Goal: Check status: Check status

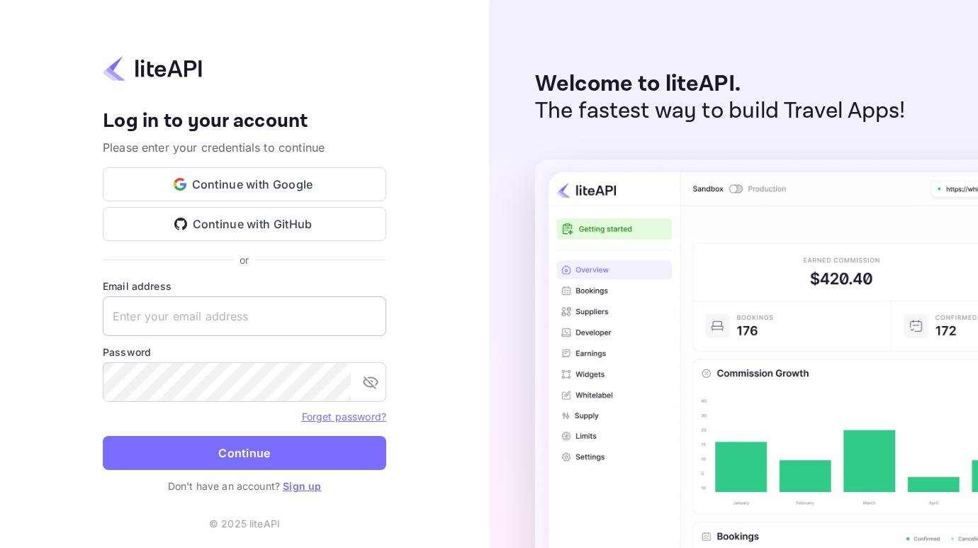
click at [184, 316] on input "text" at bounding box center [244, 316] width 283 height 40
paste input "[EMAIL_ADDRESS][DOMAIN_NAME]"
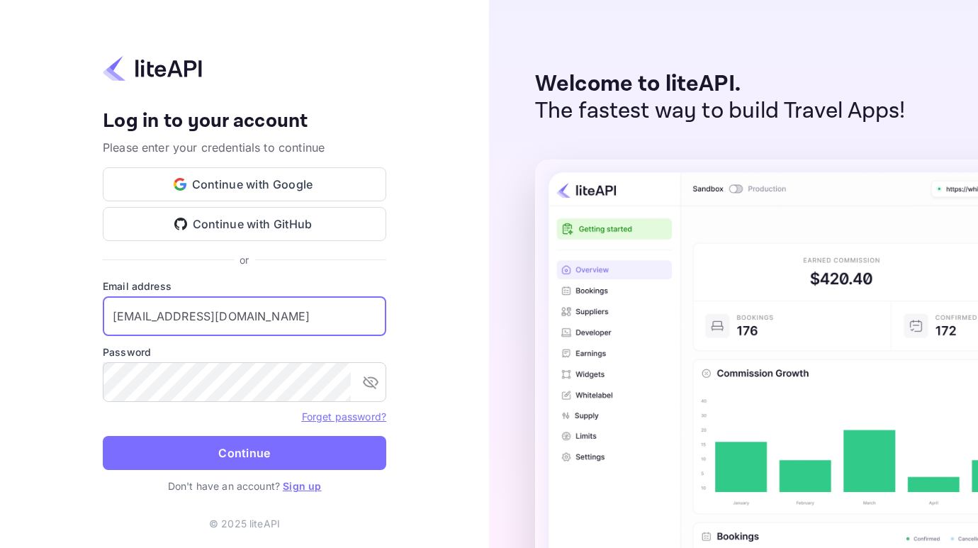
type input "[EMAIL_ADDRESS][DOMAIN_NAME]"
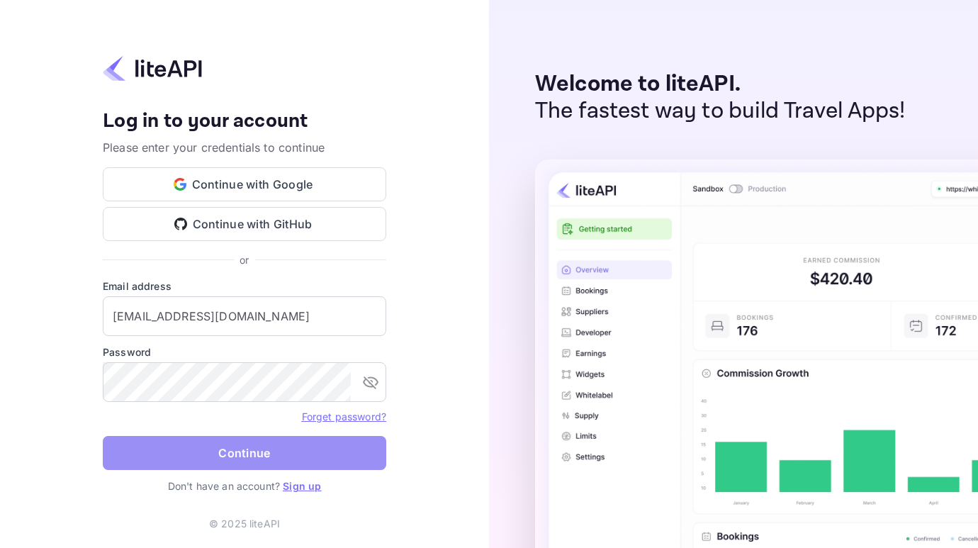
click at [277, 461] on button "Continue" at bounding box center [244, 453] width 283 height 34
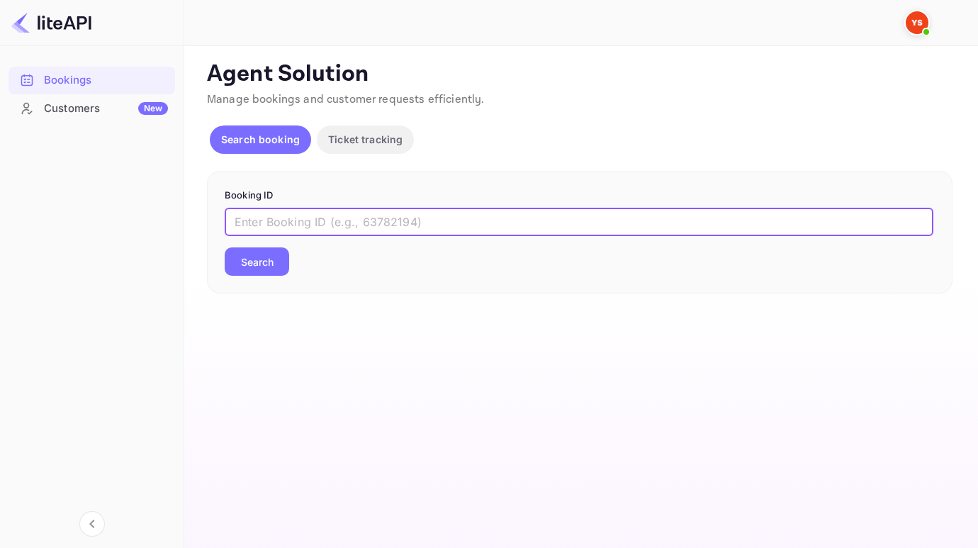
click at [264, 222] on input "text" at bounding box center [579, 222] width 708 height 28
paste input "8224386"
click at [225, 247] on button "Search" at bounding box center [257, 261] width 64 height 28
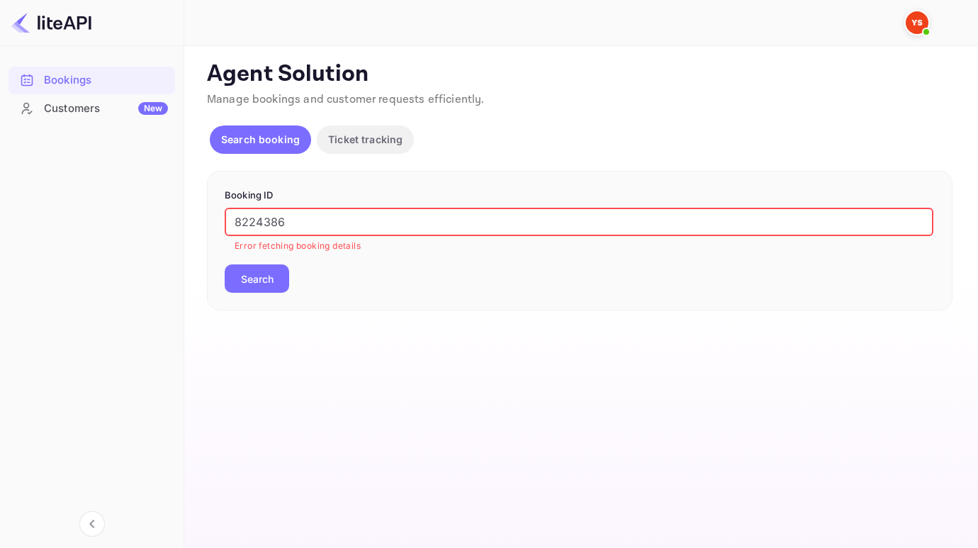
click at [238, 222] on input "8224386" at bounding box center [579, 222] width 708 height 28
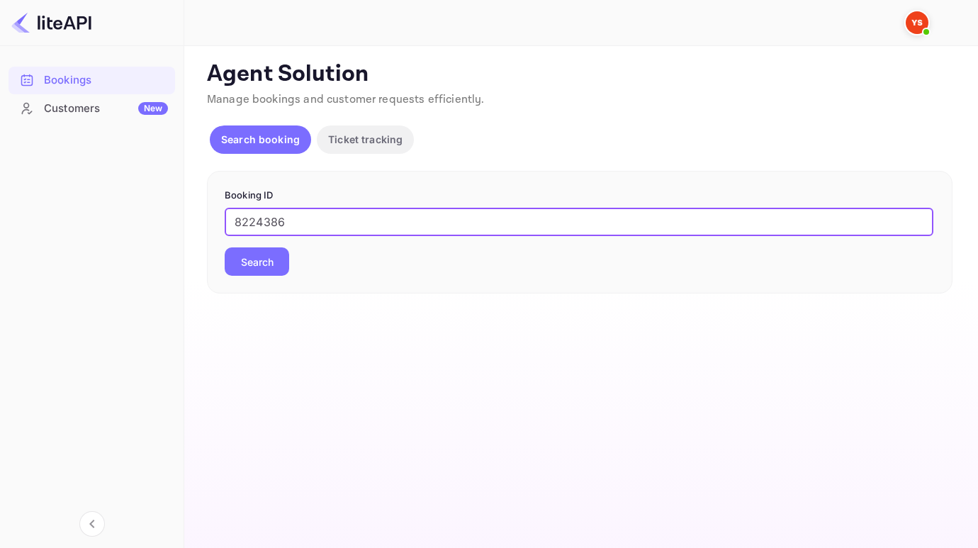
type input "8224386"
click at [225, 247] on button "Search" at bounding box center [257, 261] width 64 height 28
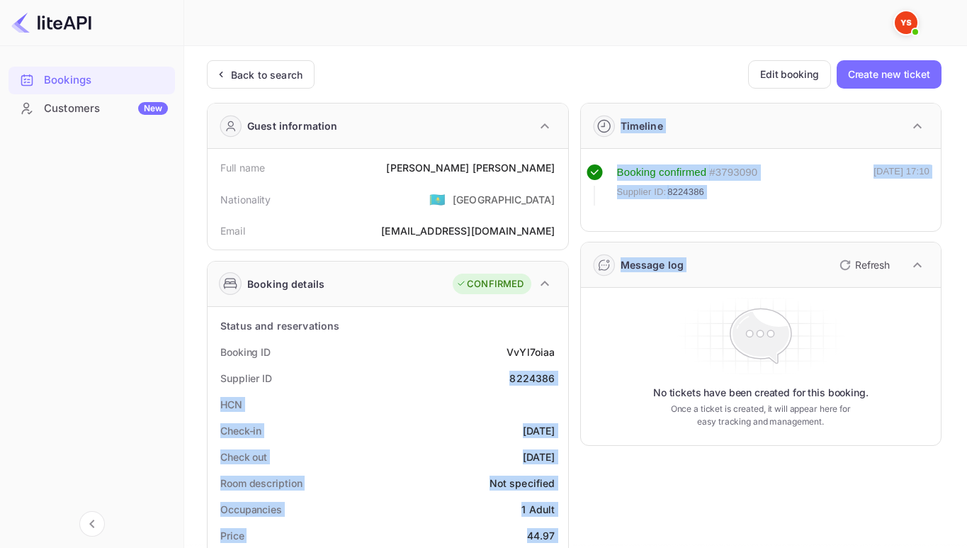
drag, startPoint x: 500, startPoint y: 374, endPoint x: 570, endPoint y: 381, distance: 69.8
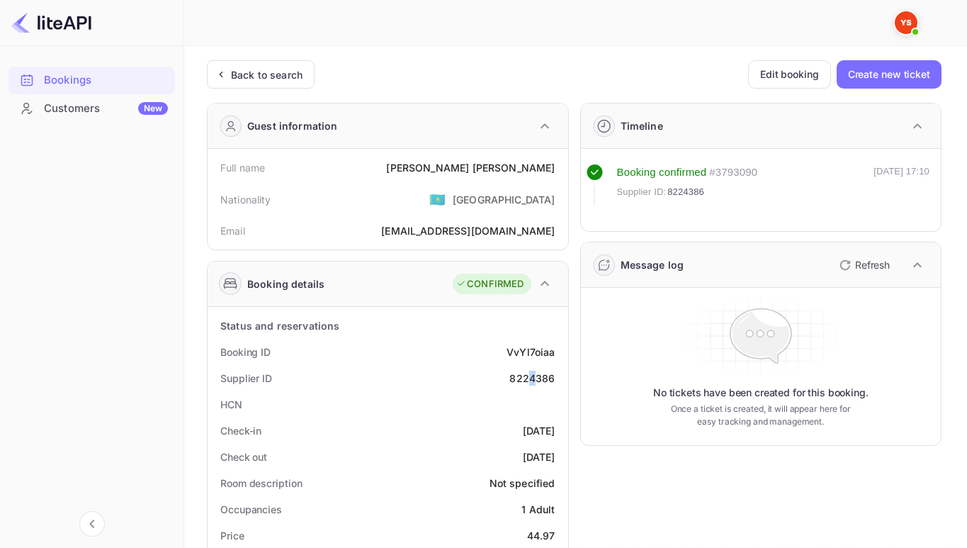
click at [532, 383] on div "8224386" at bounding box center [531, 378] width 45 height 15
click at [519, 393] on div "HCN" at bounding box center [387, 404] width 349 height 26
drag, startPoint x: 507, startPoint y: 375, endPoint x: 563, endPoint y: 380, distance: 57.0
copy div "8224386"
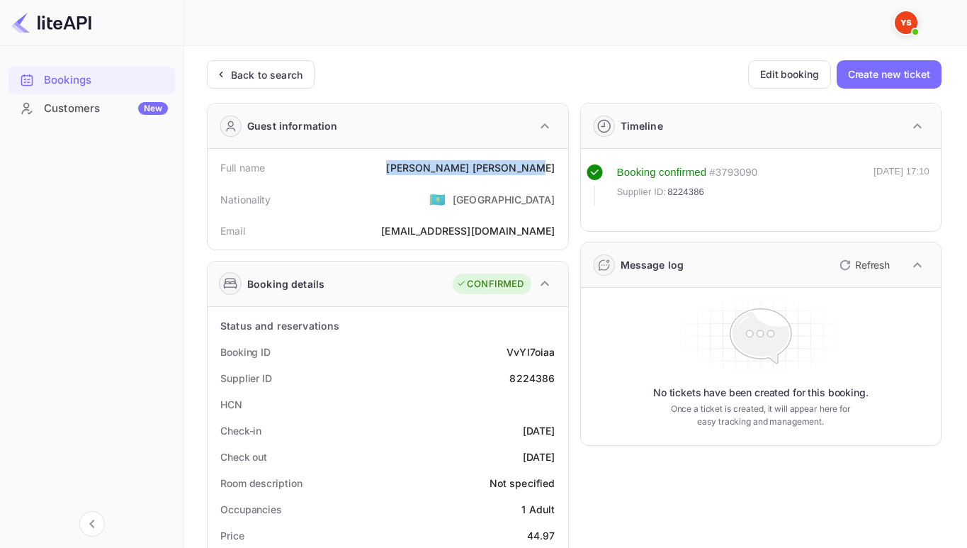
drag, startPoint x: 450, startPoint y: 172, endPoint x: 565, endPoint y: 171, distance: 114.8
click at [565, 171] on div "Full name [PERSON_NAME] Nationality 🇰🇿 [DEMOGRAPHIC_DATA] Email [EMAIL_ADDRESS]…" at bounding box center [388, 199] width 361 height 101
copy div "[PERSON_NAME]"
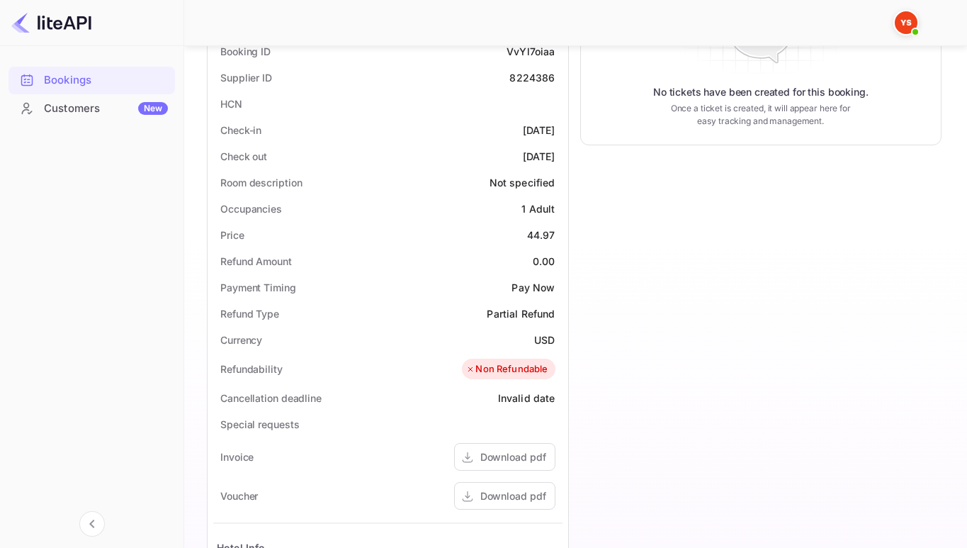
scroll to position [299, 0]
drag, startPoint x: 529, startPoint y: 239, endPoint x: 558, endPoint y: 240, distance: 29.1
click at [558, 240] on div "Price 44.97" at bounding box center [387, 236] width 349 height 26
copy div "44.97"
